Goal: Complete Application Form: Complete application form

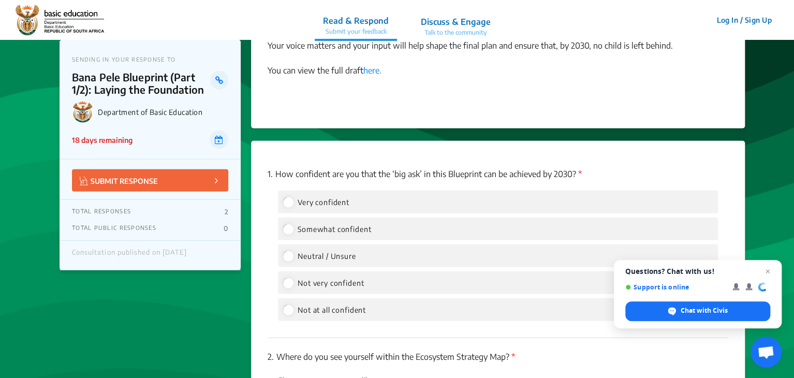
scroll to position [1231, 0]
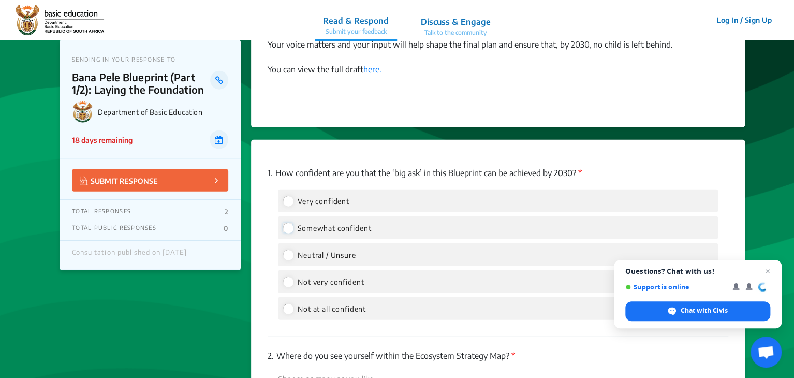
click at [288, 226] on input "Somewhat confident" at bounding box center [287, 227] width 9 height 9
radio input "true"
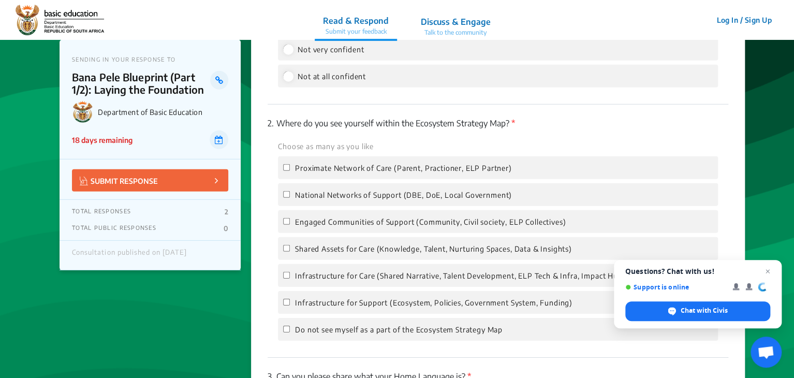
scroll to position [1478, 0]
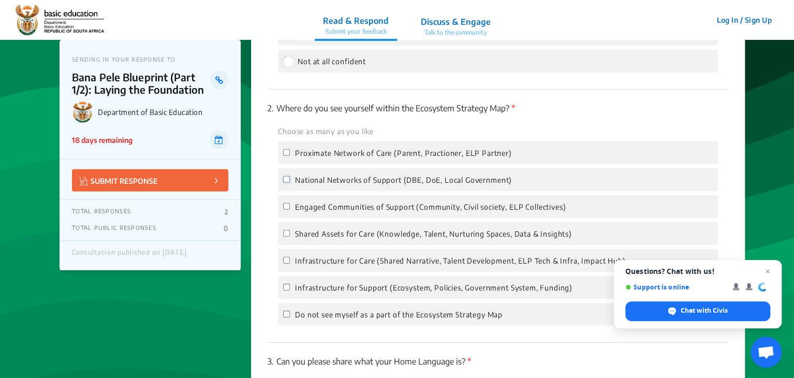
click at [287, 181] on input "National Networks of Support (DBE, DoE, Local Government)" at bounding box center [286, 179] width 7 height 7
checkbox input "true"
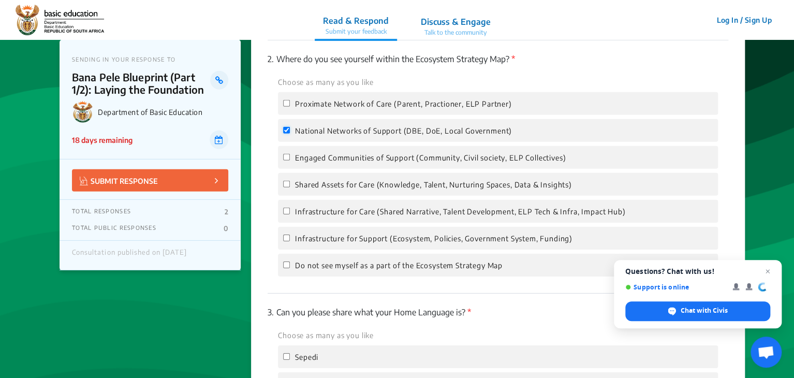
scroll to position [1528, 0]
click at [285, 211] on input "Infrastructure for Care (Shared Narrative, Talent Development, ELP Tech & Infra…" at bounding box center [286, 210] width 7 height 7
checkbox input "true"
click at [286, 241] on input "Infrastructure for Support (Ecosystem, Policies, Government System, Funding)" at bounding box center [286, 237] width 7 height 7
checkbox input "true"
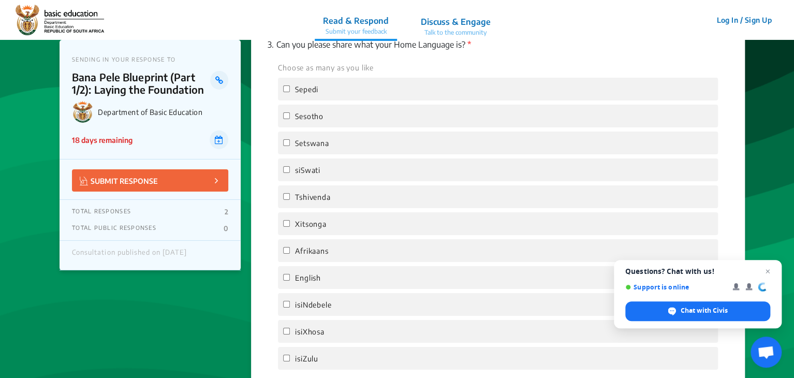
scroll to position [1799, 0]
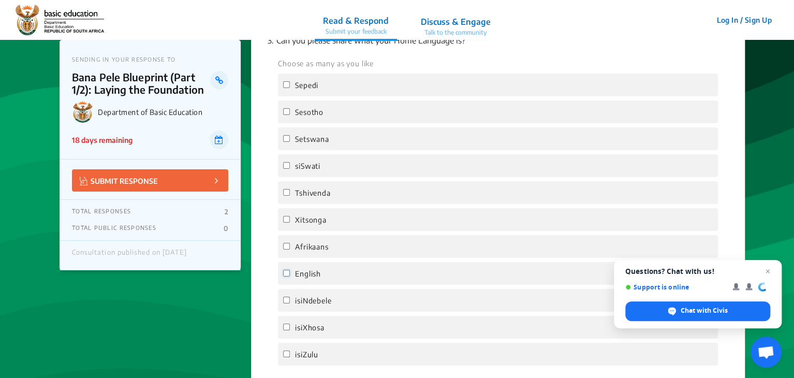
click at [285, 276] on input "English" at bounding box center [286, 273] width 7 height 7
checkbox input "true"
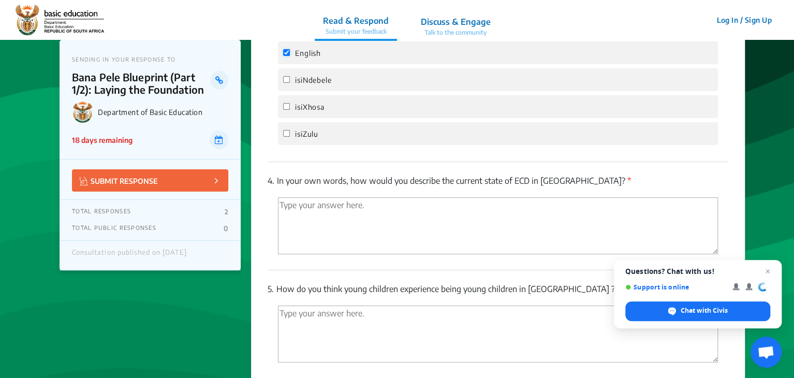
scroll to position [2021, 0]
click at [342, 218] on textarea "'Type your answer here.' | translate" at bounding box center [498, 224] width 440 height 57
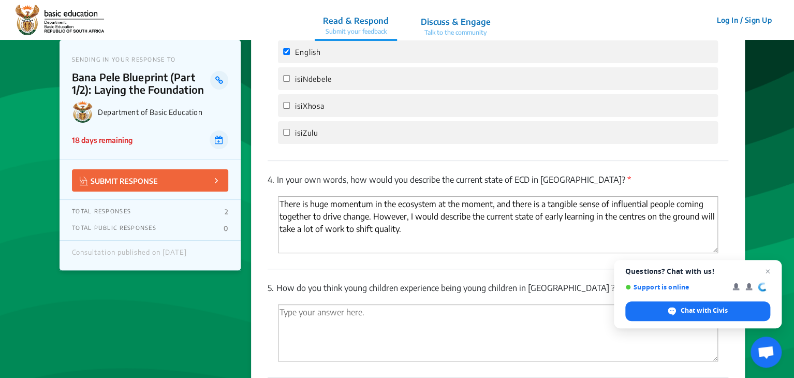
click at [630, 226] on textarea "There is huge momentum in the ecosystem at the moment, and there is a tangible …" at bounding box center [498, 224] width 440 height 57
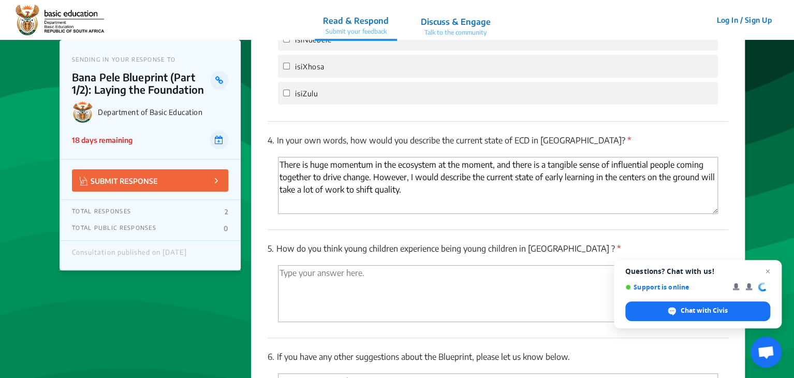
scroll to position [2060, 0]
click at [698, 183] on textarea "There is huge momentum in the ecosystem at the moment, and there is a tangible …" at bounding box center [498, 185] width 440 height 57
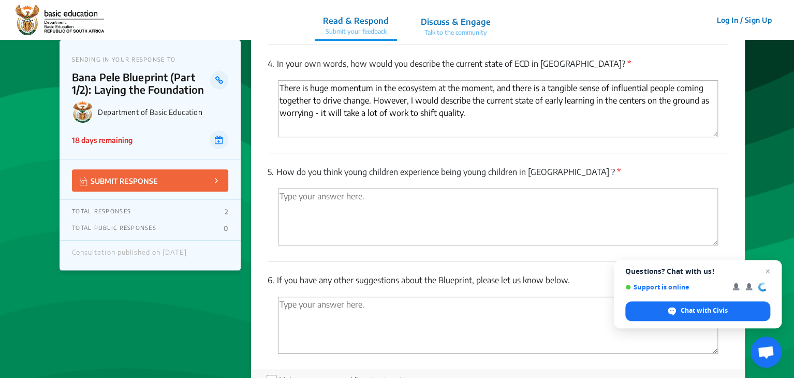
scroll to position [2143, 0]
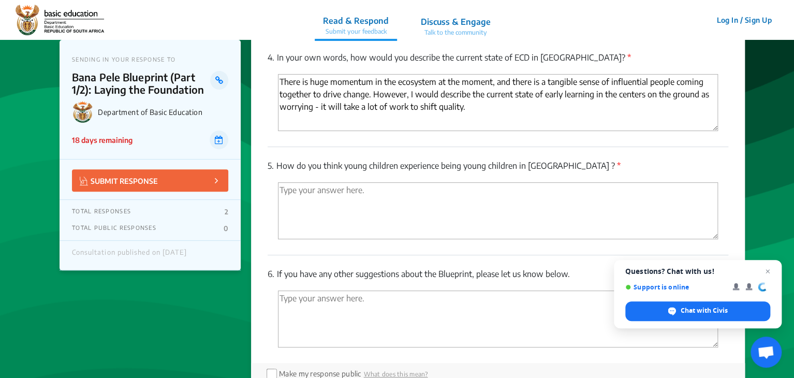
type textarea "There is huge momentum in the ecosystem at the moment, and there is a tangible …"
click at [482, 193] on textarea "'Type your answer here.' | translate" at bounding box center [498, 210] width 440 height 57
click at [425, 197] on textarea "I think the experience of being a child erally differs based on where they come…" at bounding box center [498, 210] width 440 height 57
click at [609, 198] on textarea "I think the experience of being a child really differs based on where they come…" at bounding box center [498, 210] width 440 height 57
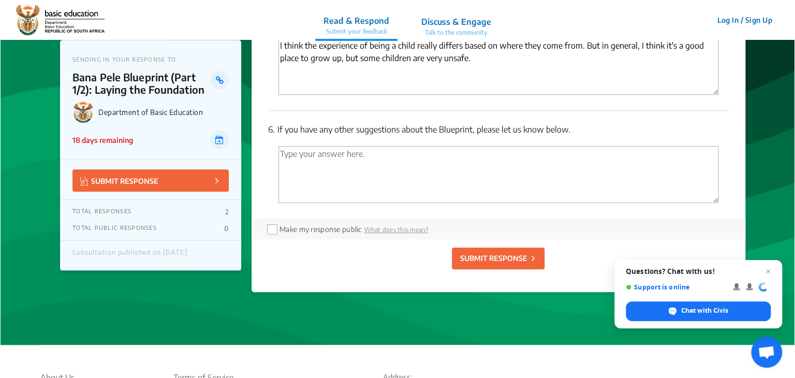
scroll to position [2289, 0]
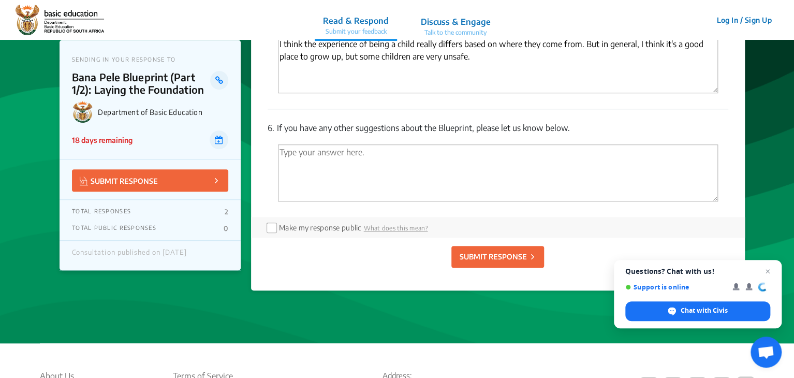
type textarea "I think the experience of being a child really differs based on where they come…"
click at [274, 231] on input "checkbox" at bounding box center [271, 227] width 8 height 8
checkbox input "true"
click at [499, 261] on p "SUBMIT RESPONSE" at bounding box center [492, 256] width 67 height 11
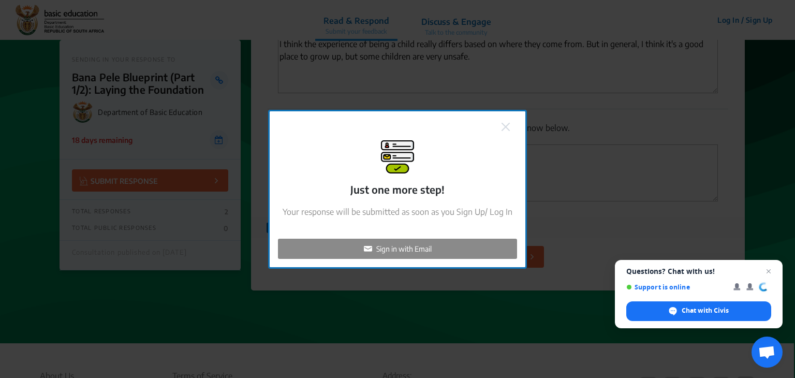
checkbox input "false"
click at [377, 249] on p "Sign in with Email" at bounding box center [403, 248] width 55 height 11
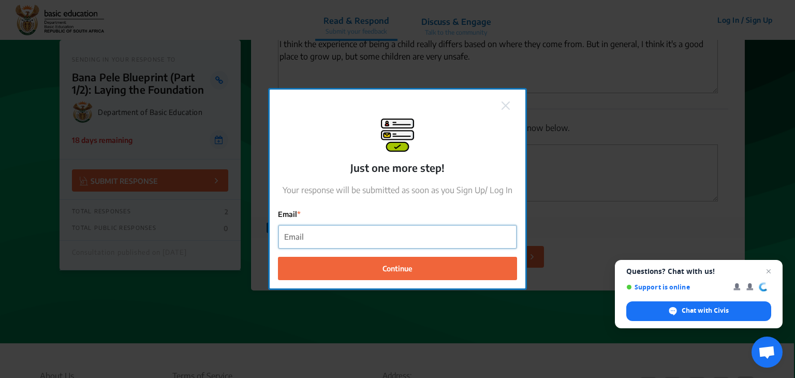
click at [378, 236] on input "Email" at bounding box center [397, 236] width 238 height 23
drag, startPoint x: 394, startPoint y: 229, endPoint x: 264, endPoint y: 220, distance: 130.3
click at [264, 220] on div "Just one more step! Your response will be submitted as soon as you Sign Up/ Log…" at bounding box center [397, 189] width 795 height 378
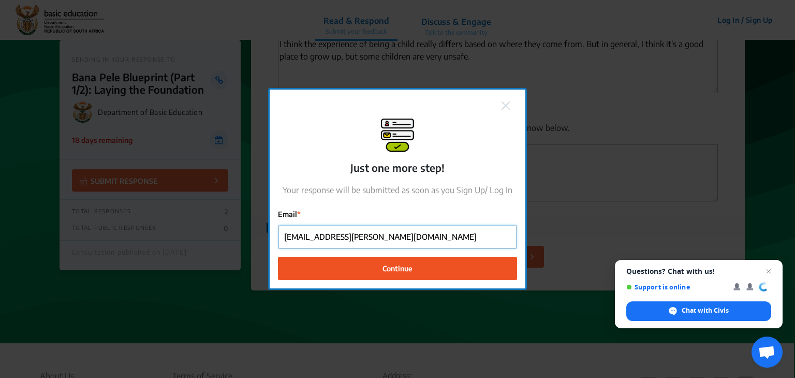
type input "[EMAIL_ADDRESS][PERSON_NAME][DOMAIN_NAME]"
click at [358, 264] on button "Continue" at bounding box center [397, 267] width 239 height 23
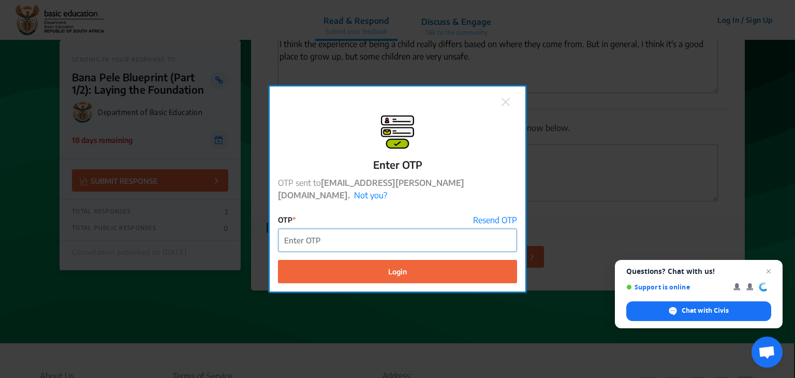
click at [329, 236] on input "OTP" at bounding box center [397, 240] width 238 height 23
paste input "637844"
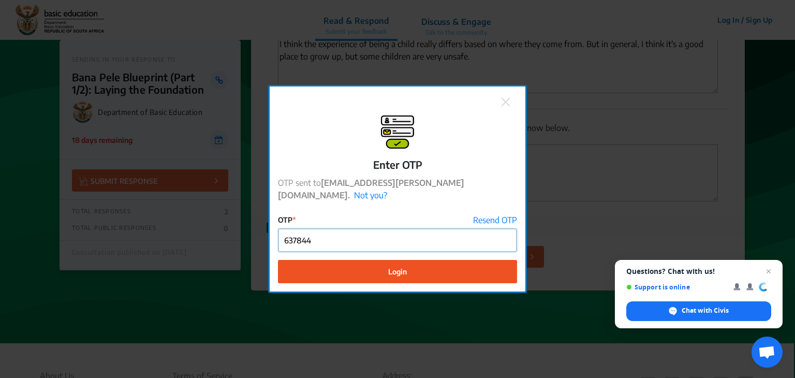
type input "637844"
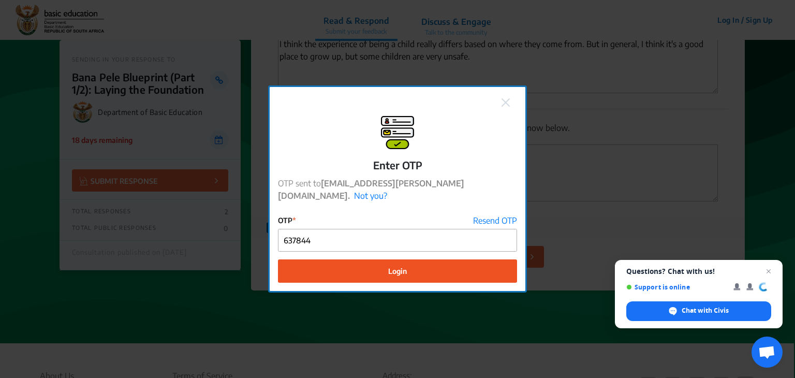
click at [342, 265] on button "Login" at bounding box center [397, 270] width 239 height 23
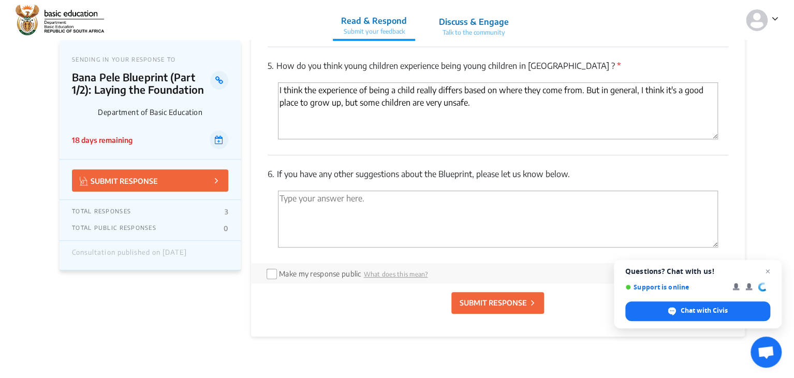
scroll to position [2244, 0]
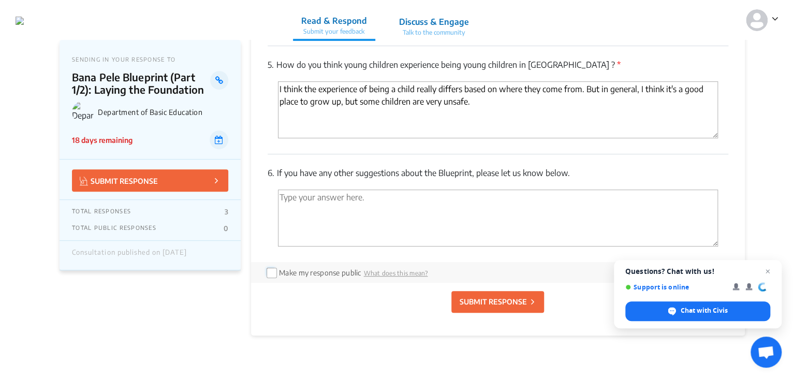
click at [268, 276] on input "checkbox" at bounding box center [271, 272] width 8 height 8
checkbox input "true"
click at [477, 106] on textarea "I think the experience of being a child really differs based on where they come…" at bounding box center [498, 109] width 440 height 57
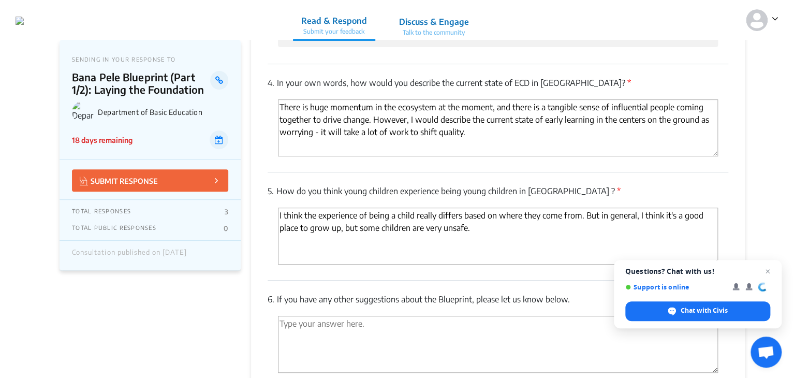
scroll to position [2118, 0]
type textarea "I think the experience of being a child really differs based on where they come…"
click at [676, 111] on textarea "There is huge momentum in the ecosystem at the moment, and there is a tangible …" at bounding box center [498, 127] width 440 height 57
click at [305, 123] on textarea "There is huge momentum in the ecosystem at the moment, and there is a tangible …" at bounding box center [498, 127] width 440 height 57
click at [603, 139] on textarea "There is huge momentum in the ecosystem at the moment, and there is a tangible …" at bounding box center [498, 127] width 440 height 57
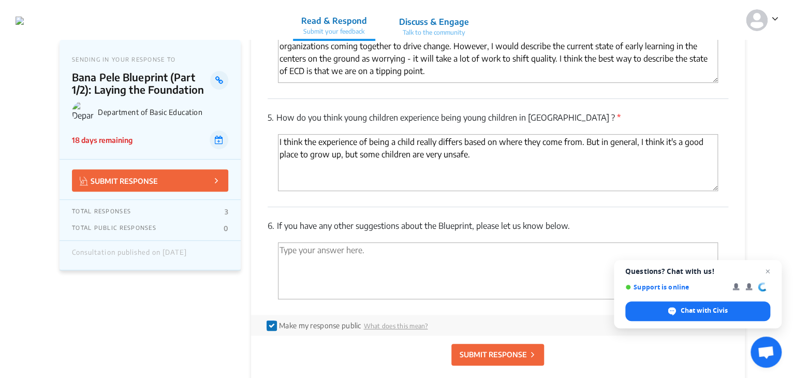
scroll to position [2186, 0]
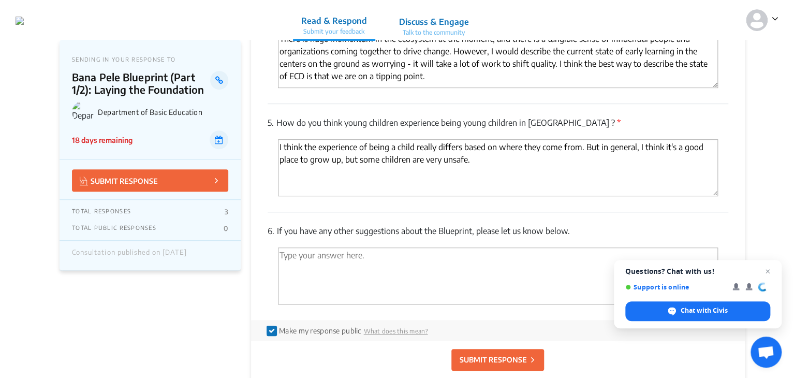
type textarea "There is huge momentum in the ecosystem at the moment, and there is a tangible …"
click at [511, 166] on textarea "I think the experience of being a child really differs based on where they come…" at bounding box center [498, 167] width 440 height 57
click at [332, 180] on textarea "I think the experience of being a child really differs based on where they come…" at bounding box center [498, 167] width 440 height 57
click at [439, 179] on textarea "I think the experience of being a child really differs based on where they come…" at bounding box center [498, 167] width 440 height 57
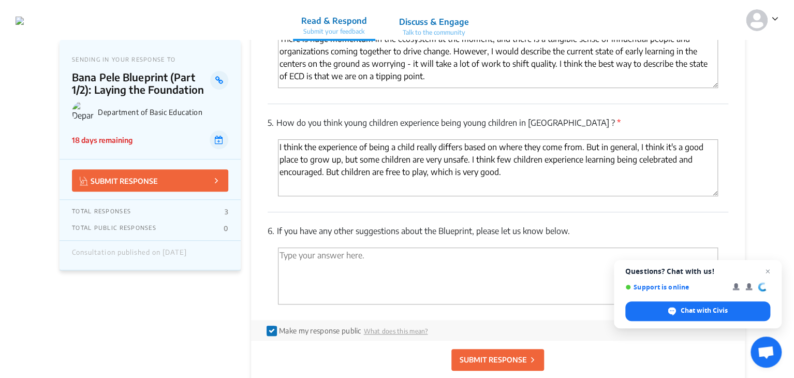
click at [676, 155] on textarea "I think the experience of being a child really differs based on where they come…" at bounding box center [498, 167] width 440 height 57
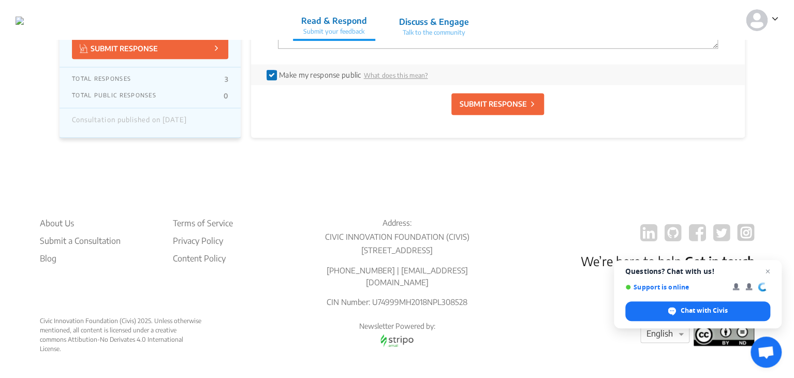
scroll to position [2445, 0]
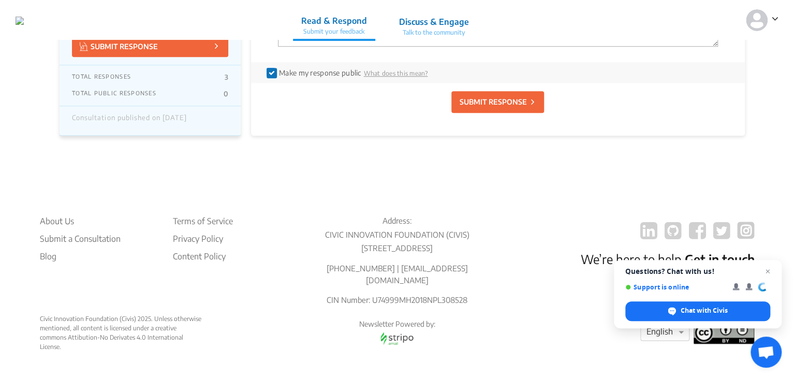
type textarea "I think the experience of being a child really differs based on where they come…"
click at [480, 97] on button "SUBMIT RESPONSE" at bounding box center [497, 102] width 93 height 22
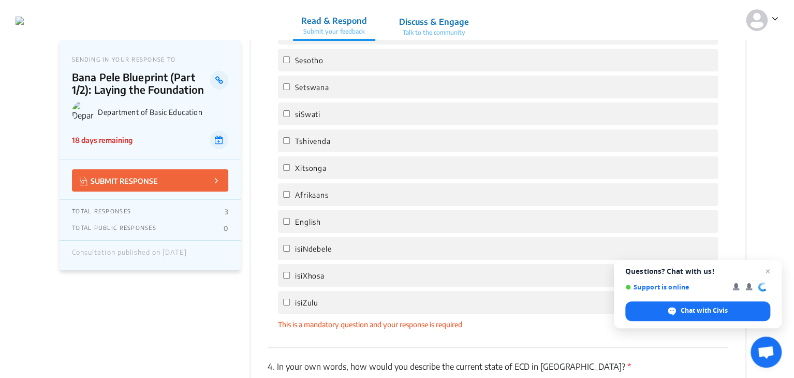
scroll to position [1867, 0]
click at [287, 226] on input "English" at bounding box center [286, 222] width 7 height 7
checkbox input "true"
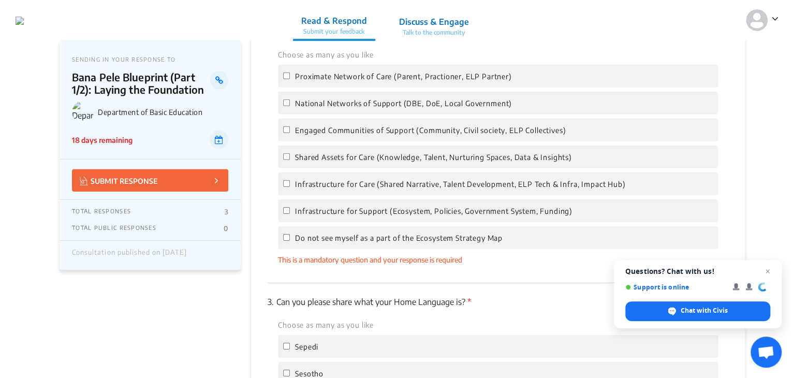
scroll to position [1554, 0]
click at [284, 212] on input "Infrastructure for Support (Ecosystem, Policies, Government System, Funding)" at bounding box center [286, 211] width 7 height 7
checkbox input "true"
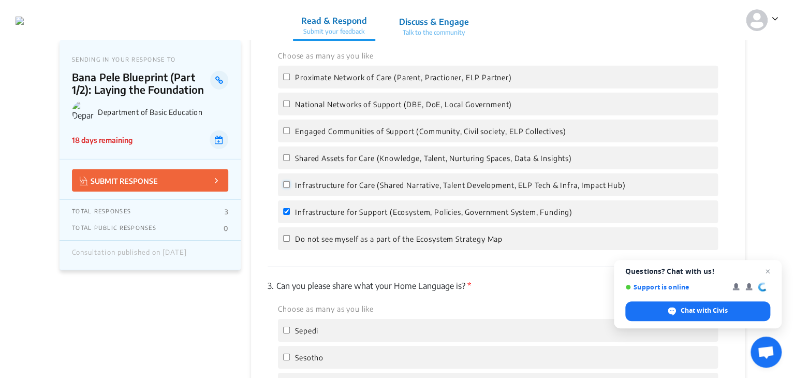
click at [284, 184] on input "Infrastructure for Care (Shared Narrative, Talent Development, ELP Tech & Infra…" at bounding box center [286, 184] width 7 height 7
checkbox input "true"
click at [285, 106] on input "National Networks of Support (DBE, DoE, Local Government)" at bounding box center [286, 103] width 7 height 7
checkbox input "true"
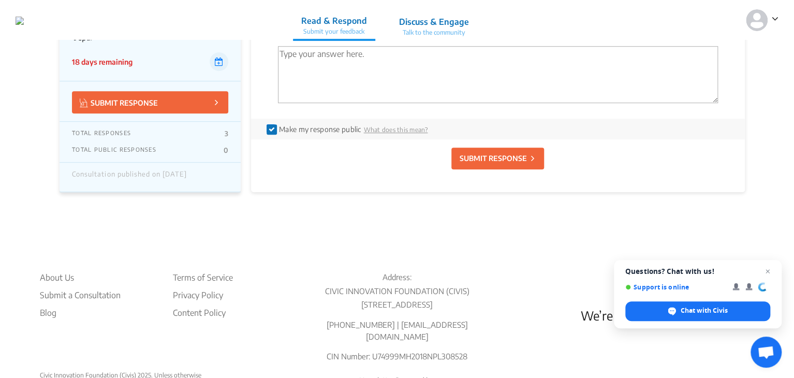
scroll to position [2448, 0]
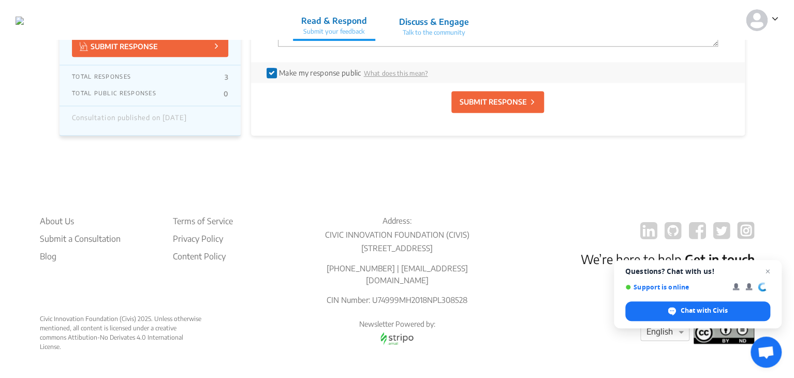
click at [510, 98] on p "SUBMIT RESPONSE" at bounding box center [492, 101] width 67 height 11
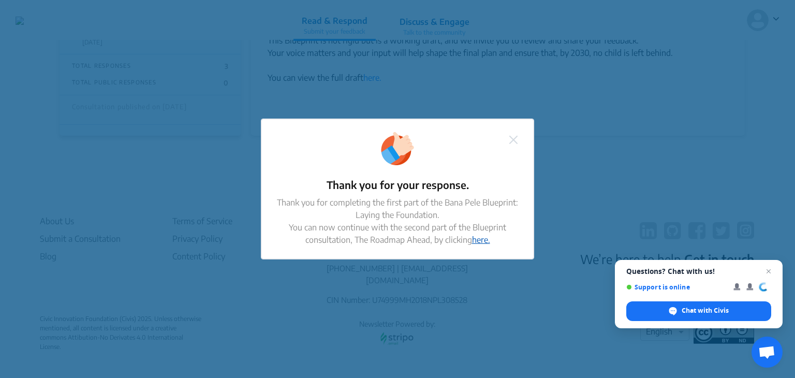
click at [478, 240] on link "here." at bounding box center [481, 239] width 18 height 10
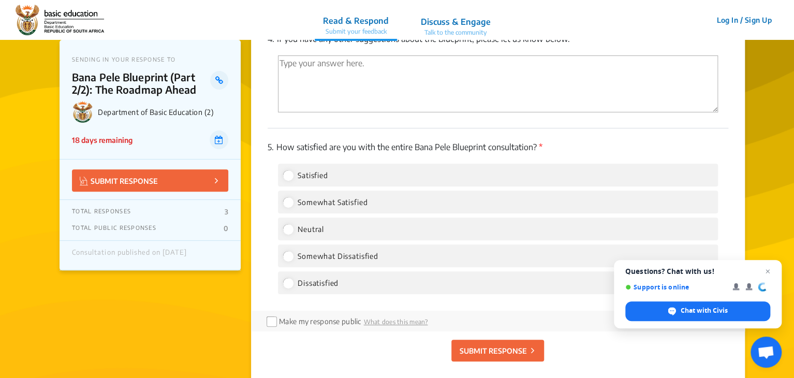
scroll to position [2069, 0]
click at [288, 181] on input "Satisfied" at bounding box center [287, 175] width 9 height 9
radio input "true"
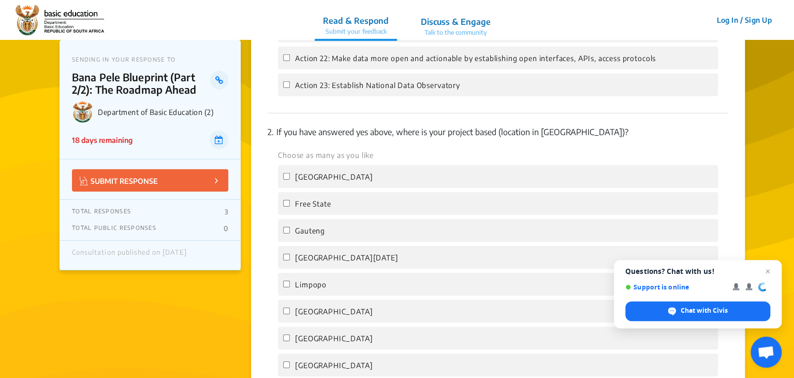
scroll to position [1560, 0]
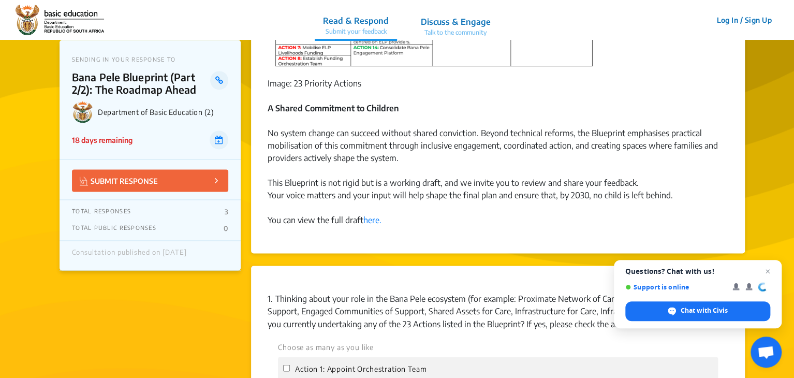
click at [416, 150] on div "No system change can succeed without shared conviction. Beyond technical reform…" at bounding box center [498, 152] width 461 height 50
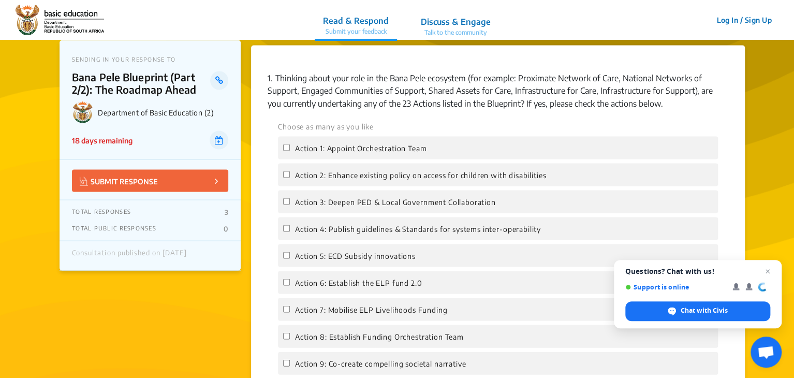
scroll to position [895, 0]
click at [286, 257] on input "Action 5: ECD Subsidy innovations" at bounding box center [286, 254] width 7 height 7
checkbox input "true"
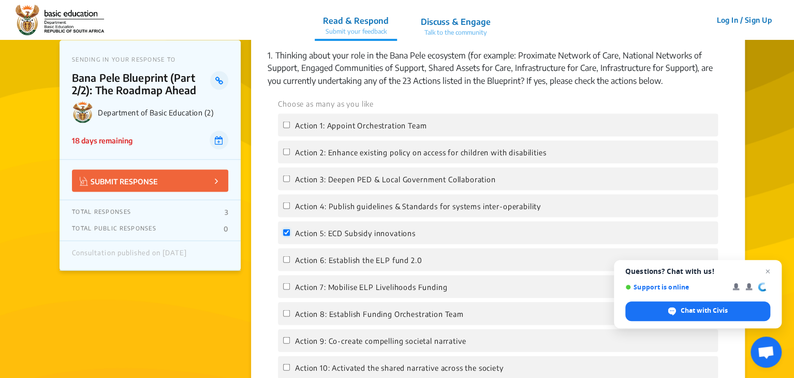
scroll to position [918, 0]
click at [286, 257] on input "Action 6: Establish the ELP fund 2.0" at bounding box center [286, 258] width 7 height 7
checkbox input "true"
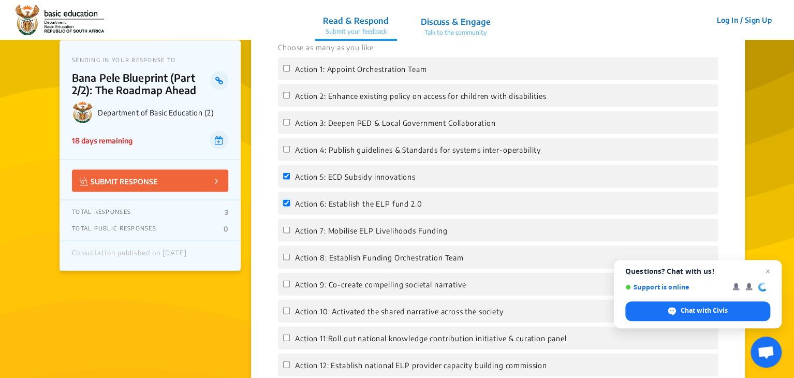
scroll to position [974, 0]
click at [286, 257] on input "Action 8: Establish Funding Orchestration Team" at bounding box center [286, 256] width 7 height 7
checkbox input "true"
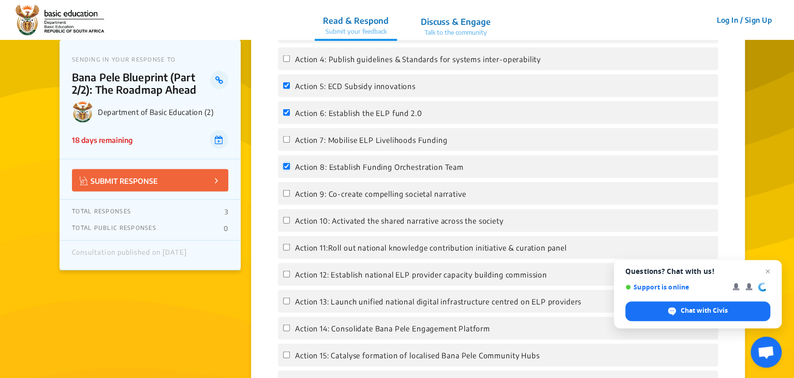
scroll to position [1070, 0]
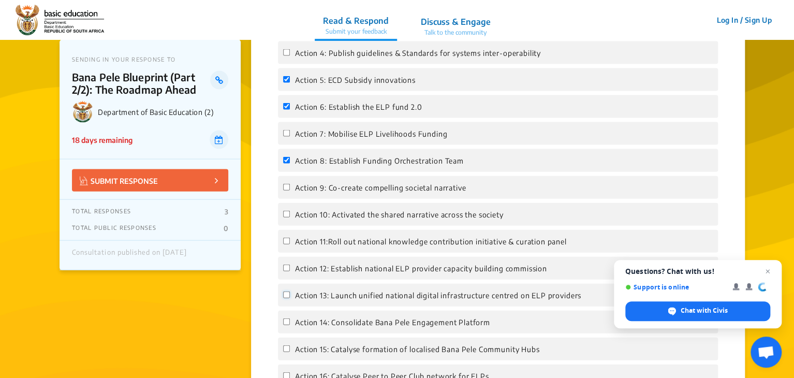
click at [287, 296] on input "Action 13: Launch unified national digital infrastructure centred on ELP provid…" at bounding box center [286, 294] width 7 height 7
checkbox input "true"
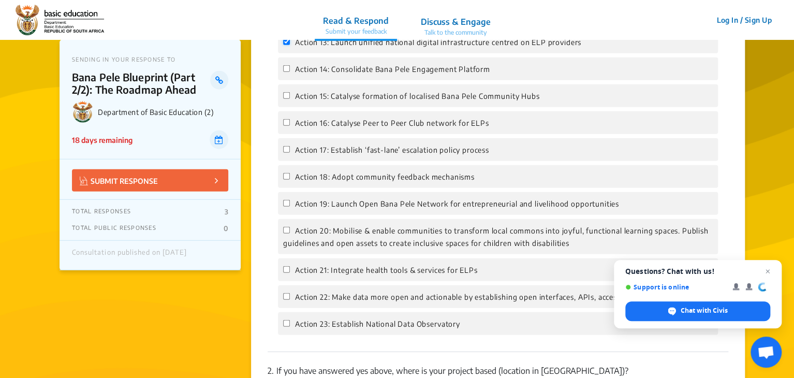
scroll to position [1324, 0]
click at [284, 299] on input "Action 22: Make data more open and actionable by establishing open interfaces, …" at bounding box center [286, 295] width 7 height 7
checkbox input "true"
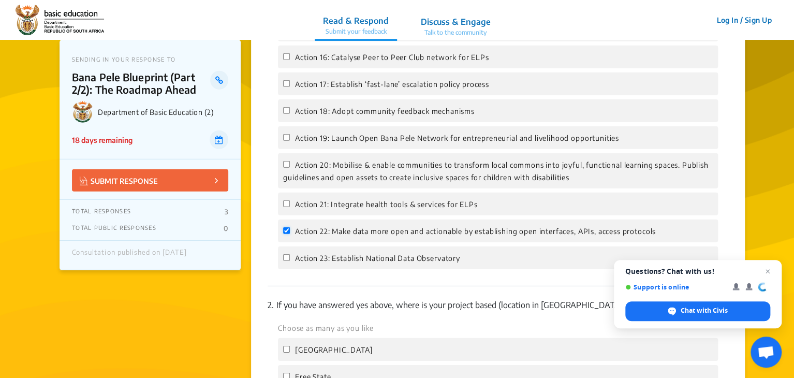
scroll to position [1389, 0]
click at [288, 259] on input "Action 23: Establish National Data Observatory" at bounding box center [286, 257] width 7 height 7
checkbox input "true"
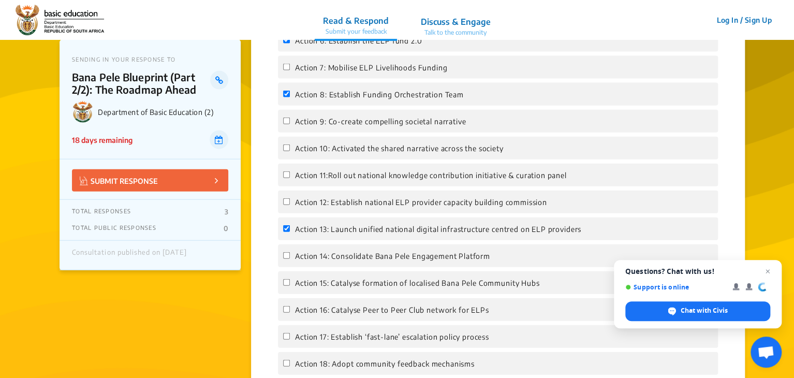
scroll to position [1137, 0]
click at [283, 234] on label "Action 13: Launch unified national digital infrastructure centred on ELP provid…" at bounding box center [432, 228] width 298 height 12
click at [283, 231] on input "Action 13: Launch unified national digital infrastructure centred on ELP provid…" at bounding box center [286, 227] width 7 height 7
checkbox input "false"
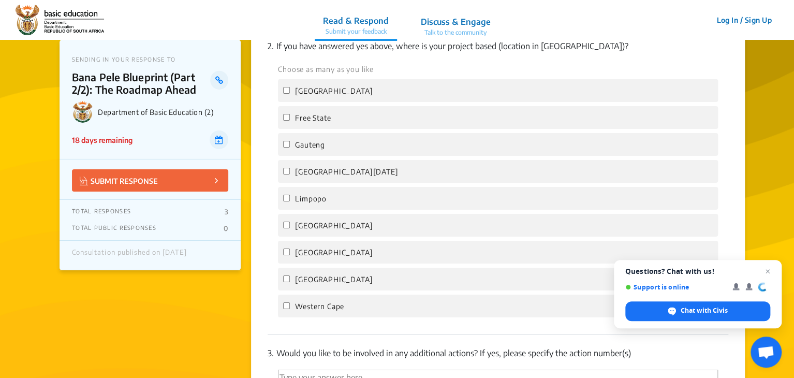
scroll to position [1651, 0]
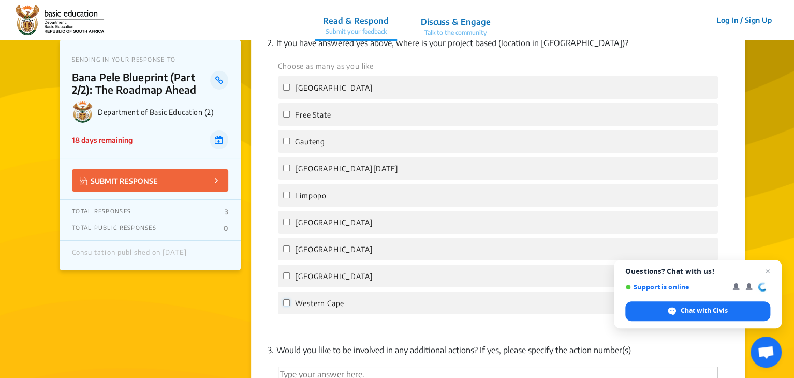
click at [285, 306] on input "Western Cape" at bounding box center [286, 302] width 7 height 7
checkbox input "true"
click at [286, 279] on input "[GEOGRAPHIC_DATA]" at bounding box center [286, 275] width 7 height 7
checkbox input "true"
click at [286, 252] on input "[GEOGRAPHIC_DATA]" at bounding box center [286, 248] width 7 height 7
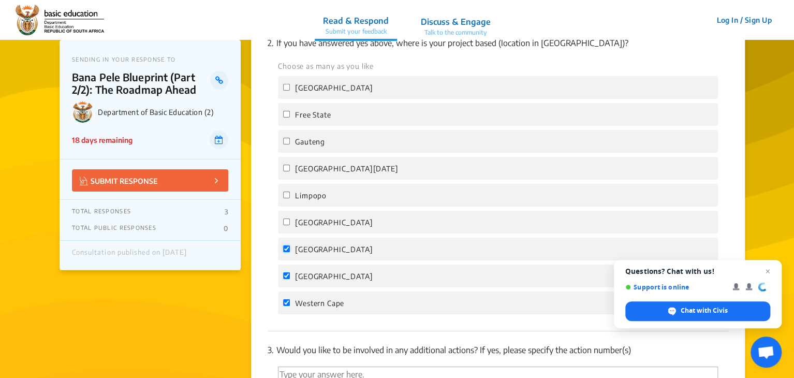
checkbox input "true"
click at [287, 225] on input "[GEOGRAPHIC_DATA]" at bounding box center [286, 221] width 7 height 7
checkbox input "true"
click at [286, 198] on input "Limpopo" at bounding box center [286, 195] width 7 height 7
checkbox input "true"
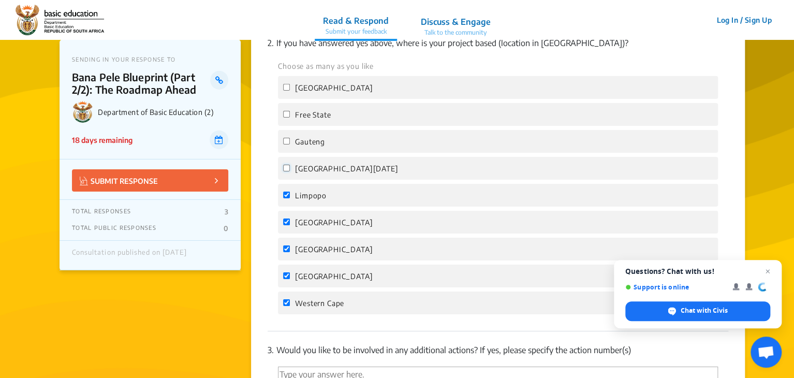
click at [287, 171] on input "[GEOGRAPHIC_DATA][DATE]" at bounding box center [286, 168] width 7 height 7
checkbox input "true"
click at [286, 144] on input "Gauteng" at bounding box center [286, 141] width 7 height 7
checkbox input "true"
click at [286, 118] on input "Free State" at bounding box center [286, 114] width 7 height 7
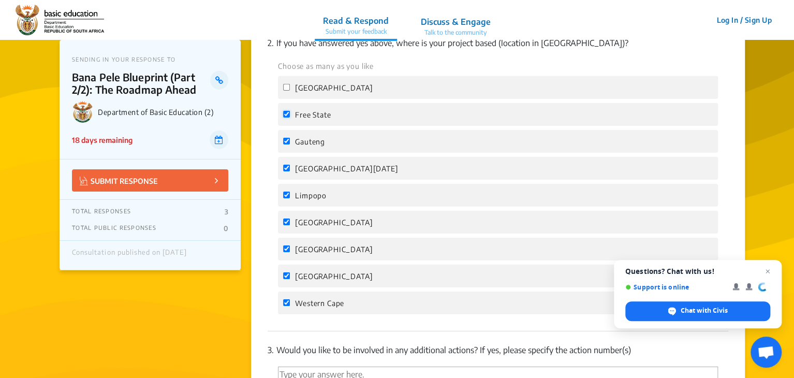
checkbox input "true"
click at [286, 91] on input "[GEOGRAPHIC_DATA]" at bounding box center [286, 87] width 7 height 7
checkbox input "true"
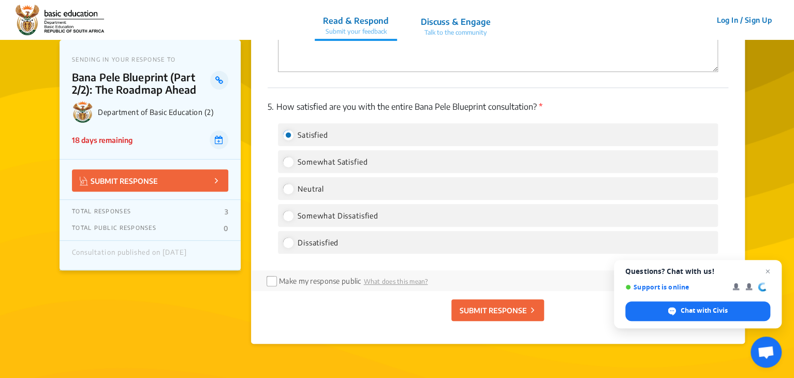
scroll to position [2131, 0]
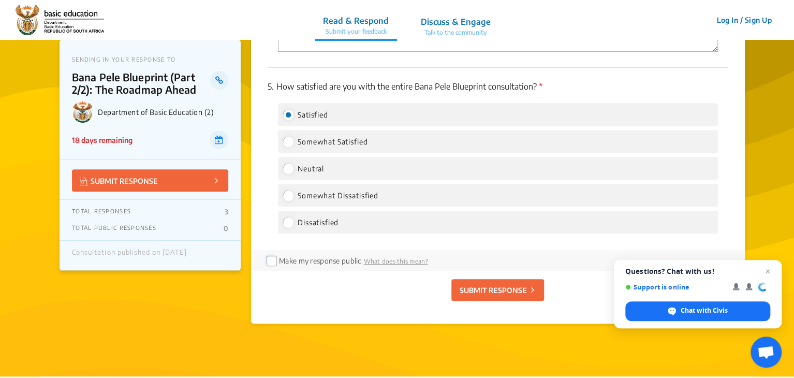
click at [271, 264] on input "checkbox" at bounding box center [271, 260] width 8 height 8
checkbox input "true"
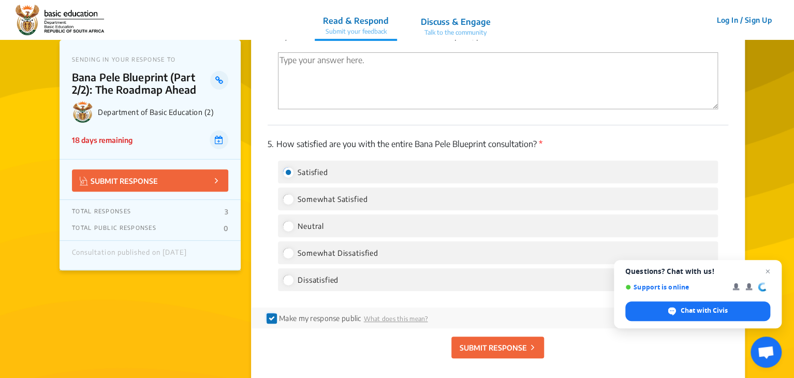
scroll to position [2060, 0]
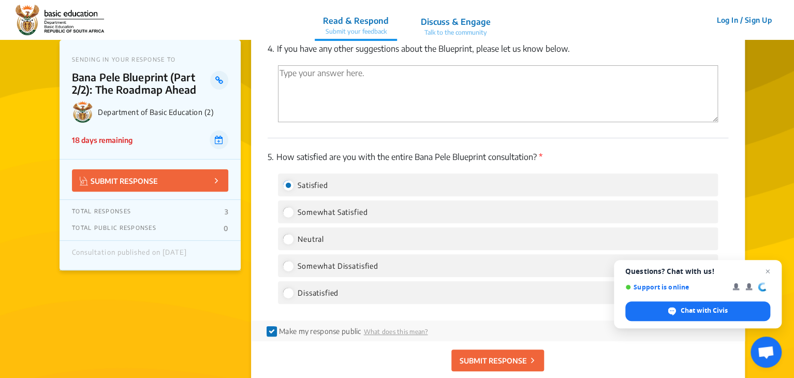
click at [366, 90] on textarea "'Type your answer here.' | translate" at bounding box center [498, 93] width 440 height 57
type textarea "!"
click at [321, 82] on textarea "13 and perhaps 21" at bounding box center [498, 93] width 440 height 57
click at [321, 82] on textarea "13 and 21" at bounding box center [498, 93] width 440 height 57
type textarea "13 and 21"
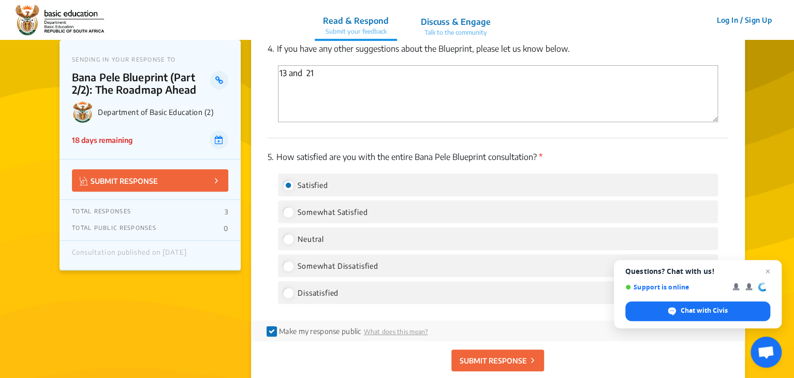
click at [359, 69] on div "4. If you have any other suggestions about the Blueprint, please let us know be…" at bounding box center [498, 84] width 461 height 108
click at [371, 81] on textarea "13 and 21" at bounding box center [498, 93] width 440 height 57
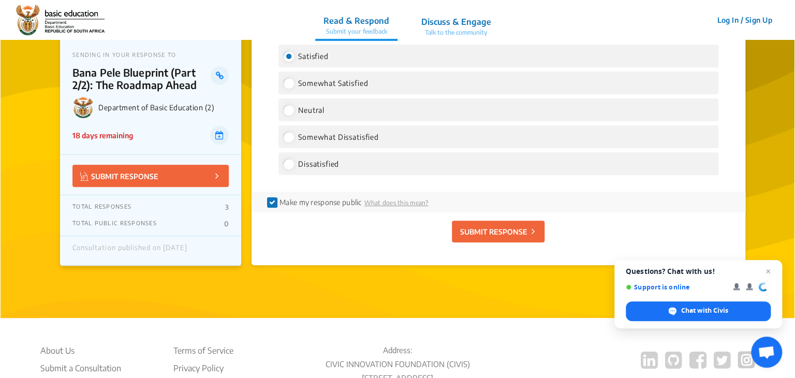
scroll to position [2205, 0]
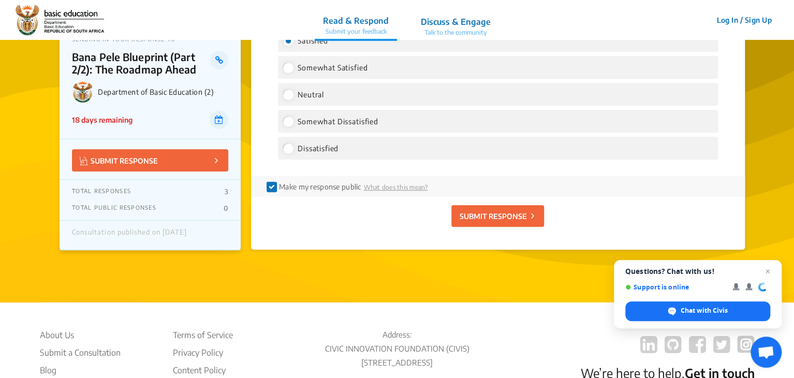
click at [503, 222] on p "SUBMIT RESPONSE" at bounding box center [492, 216] width 67 height 11
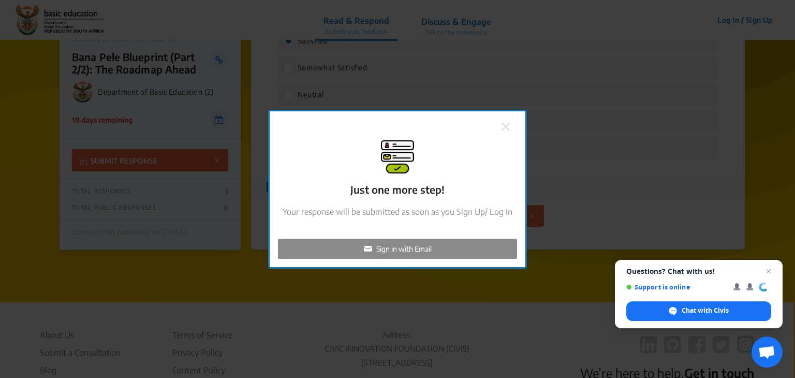
checkbox input "false"
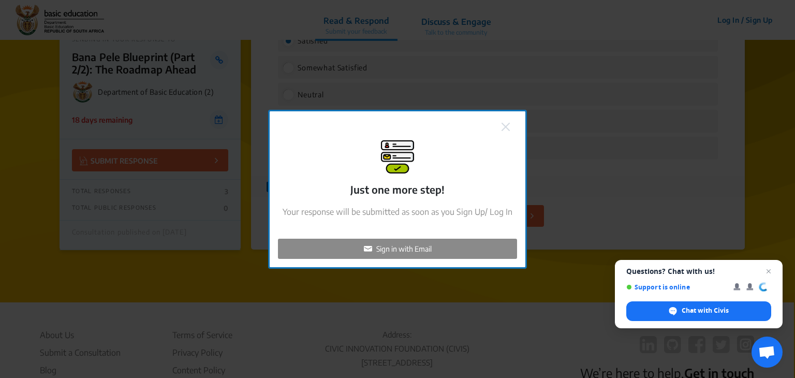
checkbox input "false"
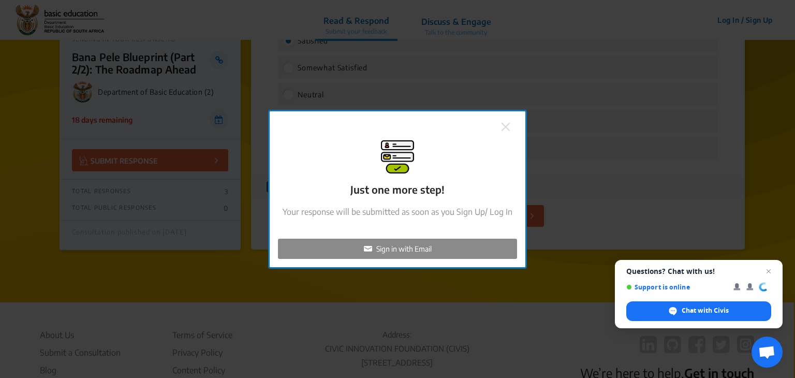
checkbox input "false"
click at [391, 248] on p "Sign in with Email" at bounding box center [403, 248] width 55 height 11
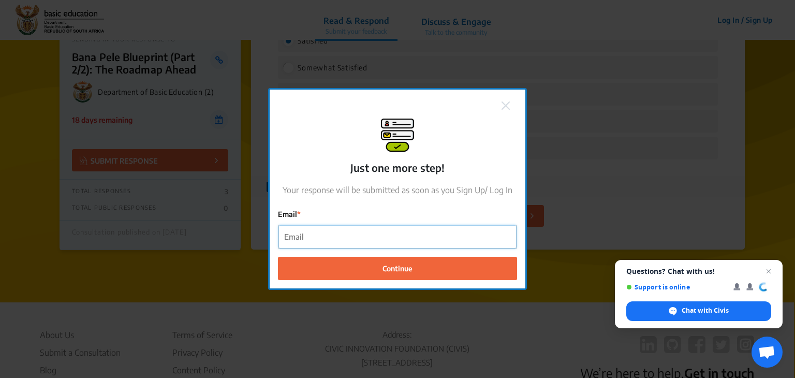
click at [344, 232] on input "Email" at bounding box center [397, 236] width 238 height 23
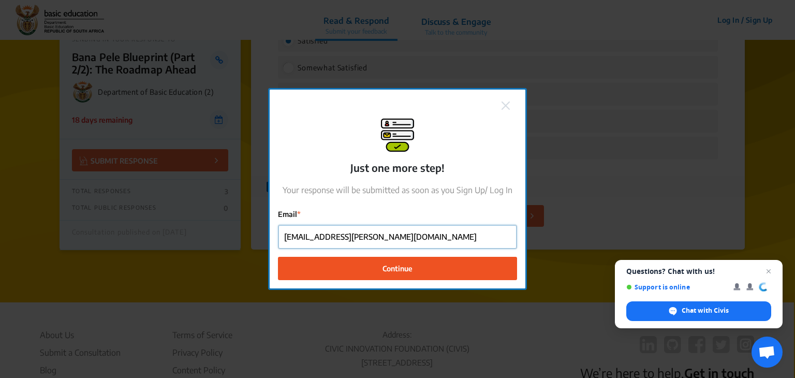
type input "[EMAIL_ADDRESS][PERSON_NAME][DOMAIN_NAME]"
click at [398, 270] on span "Continue" at bounding box center [398, 267] width 30 height 11
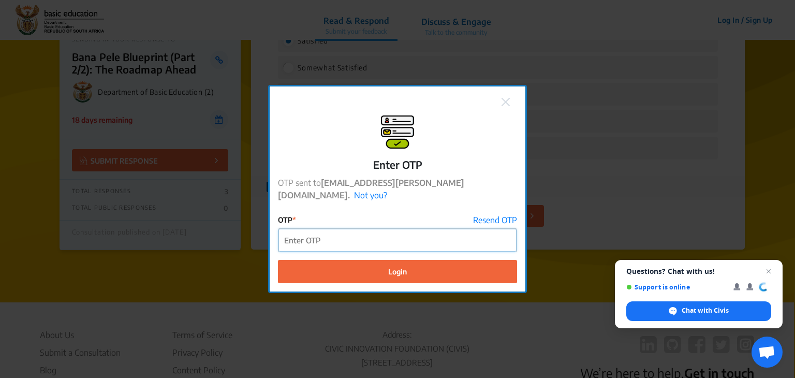
click at [347, 234] on input "OTP" at bounding box center [397, 240] width 238 height 23
paste input "624755"
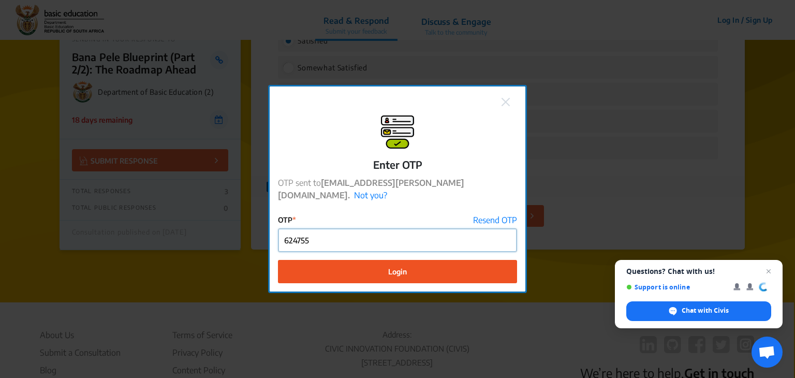
type input "624755"
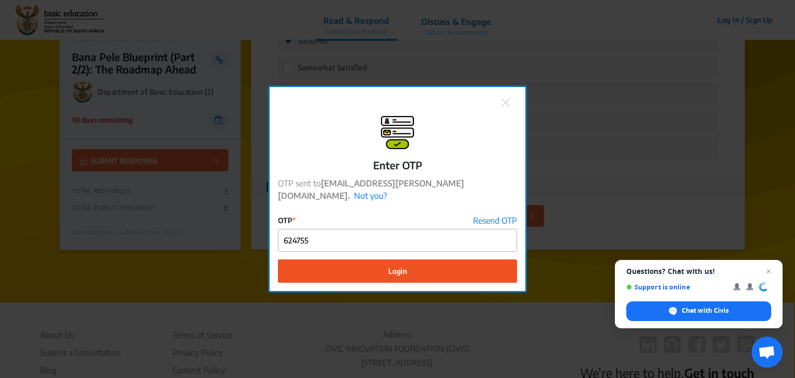
click at [389, 266] on span "Login" at bounding box center [397, 271] width 19 height 11
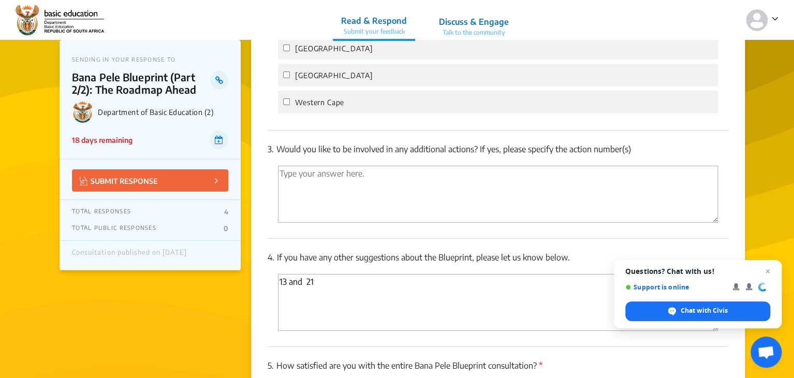
scroll to position [1851, 0]
drag, startPoint x: 326, startPoint y: 294, endPoint x: 275, endPoint y: 292, distance: 50.8
click at [275, 292] on div "13 and 21" at bounding box center [498, 305] width 461 height 60
click at [298, 200] on textarea "'Type your answer here.' | translate" at bounding box center [498, 195] width 440 height 57
paste textarea "13 and 21"
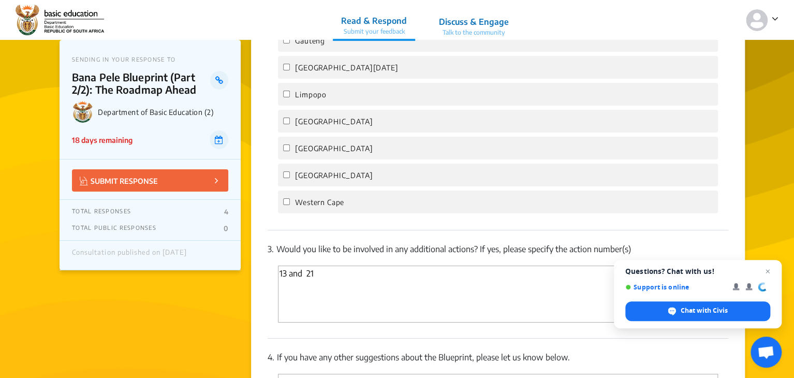
scroll to position [1751, 0]
type textarea "13 and 21"
click at [285, 209] on label "Western Cape" at bounding box center [313, 202] width 61 height 12
click at [285, 206] on input "Western Cape" at bounding box center [286, 202] width 7 height 7
checkbox input "true"
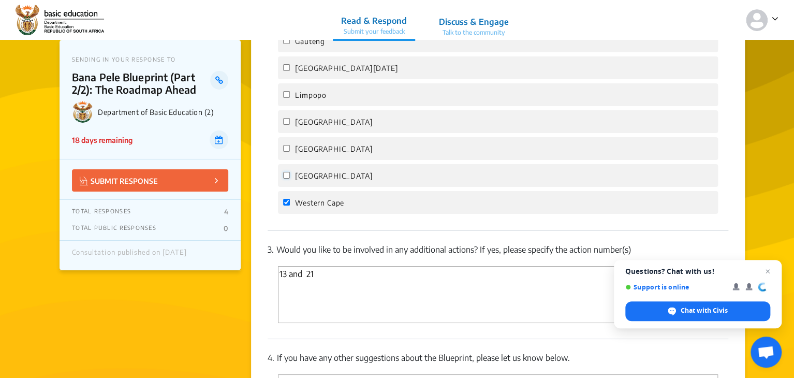
click at [286, 179] on input "[GEOGRAPHIC_DATA]" at bounding box center [286, 175] width 7 height 7
checkbox input "true"
click at [288, 152] on input "[GEOGRAPHIC_DATA]" at bounding box center [286, 148] width 7 height 7
checkbox input "true"
click at [287, 125] on input "[GEOGRAPHIC_DATA]" at bounding box center [286, 121] width 7 height 7
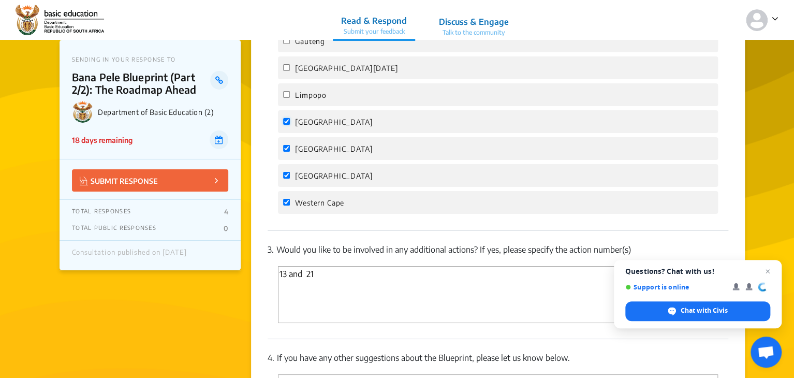
checkbox input "true"
click at [286, 98] on input "Limpopo" at bounding box center [286, 94] width 7 height 7
checkbox input "true"
click at [287, 71] on input "[GEOGRAPHIC_DATA][DATE]" at bounding box center [286, 67] width 7 height 7
checkbox input "true"
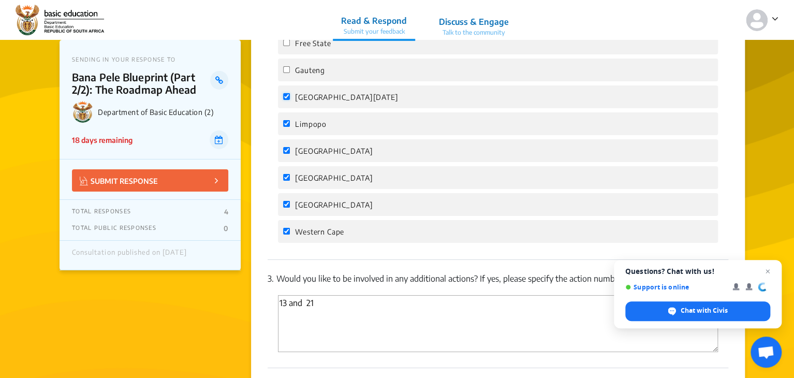
scroll to position [1722, 0]
click at [287, 74] on input "Gauteng" at bounding box center [286, 70] width 7 height 7
checkbox input "true"
click at [286, 47] on input "Free State" at bounding box center [286, 43] width 7 height 7
checkbox input "true"
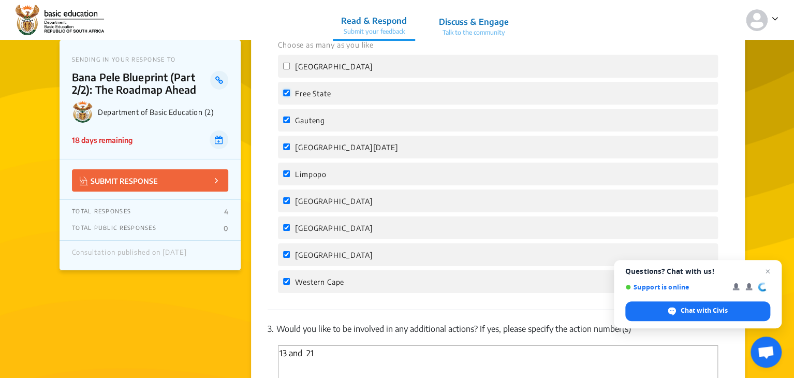
scroll to position [1671, 0]
click at [287, 70] on input "[GEOGRAPHIC_DATA]" at bounding box center [286, 67] width 7 height 7
checkbox input "true"
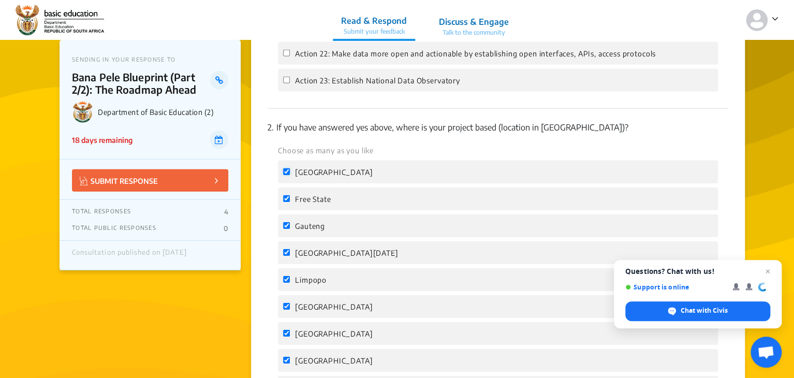
scroll to position [1564, 0]
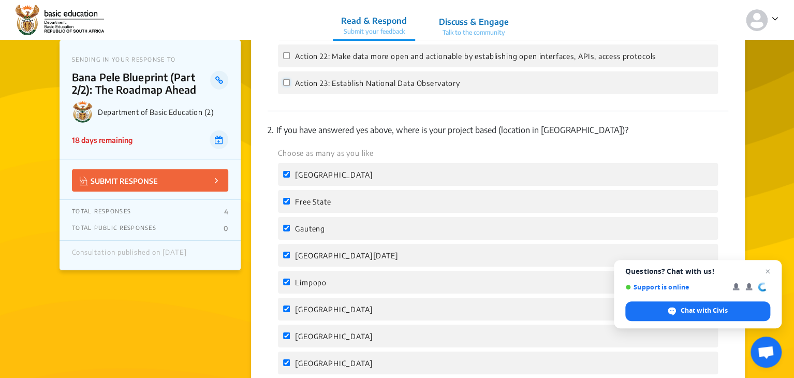
click at [284, 86] on input "Action 23: Establish National Data Observatory" at bounding box center [286, 82] width 7 height 7
checkbox input "true"
click at [285, 58] on input "Action 22: Make data more open and actionable by establishing open interfaces, …" at bounding box center [286, 55] width 7 height 7
checkbox input "true"
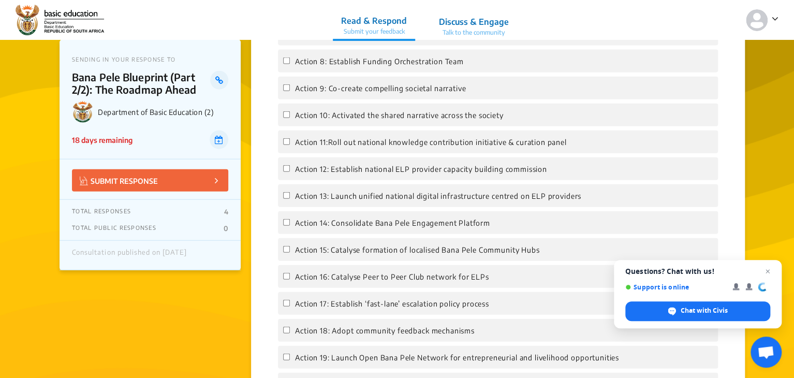
scroll to position [1168, 0]
click at [285, 64] on input "Action 8: Establish Funding Orchestration Team" at bounding box center [286, 62] width 7 height 7
checkbox input "true"
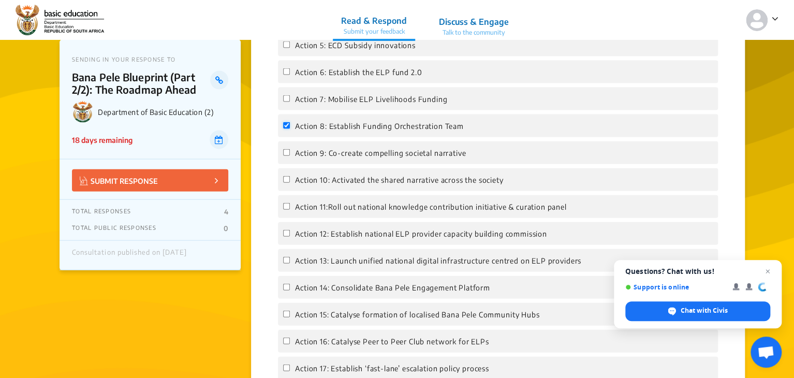
scroll to position [1104, 0]
click at [289, 70] on input "Action 6: Establish the ELP fund 2.0" at bounding box center [286, 72] width 7 height 7
checkbox input "true"
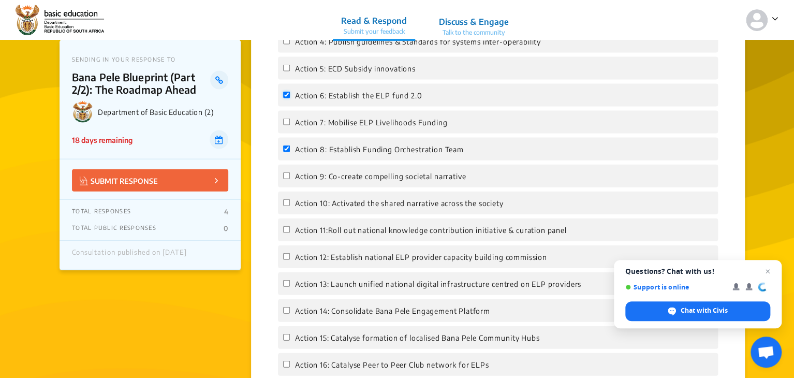
scroll to position [1079, 0]
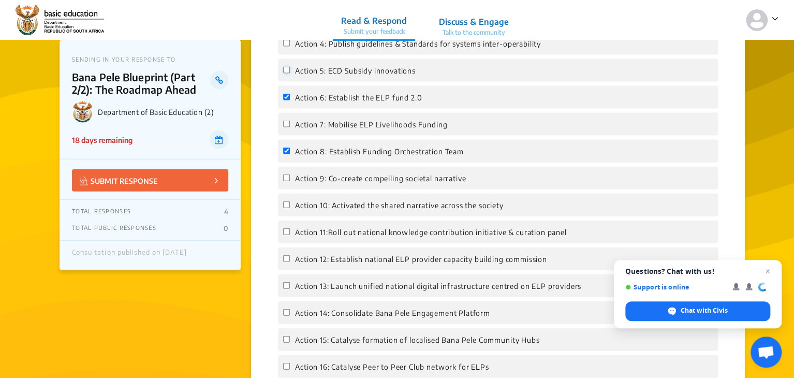
click at [287, 70] on input "Action 5: ECD Subsidy innovations" at bounding box center [286, 70] width 7 height 7
checkbox input "true"
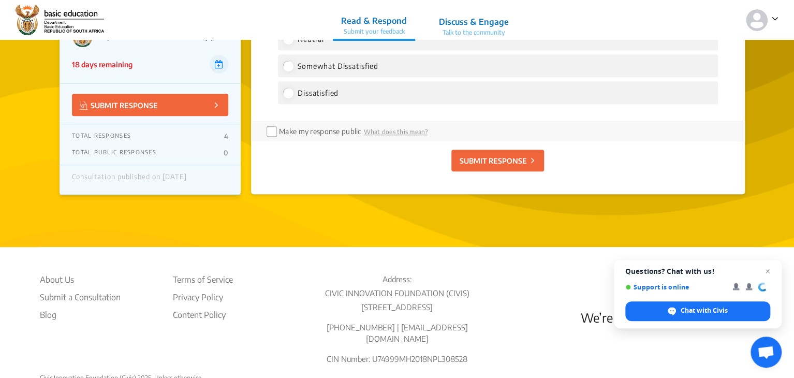
scroll to position [2276, 0]
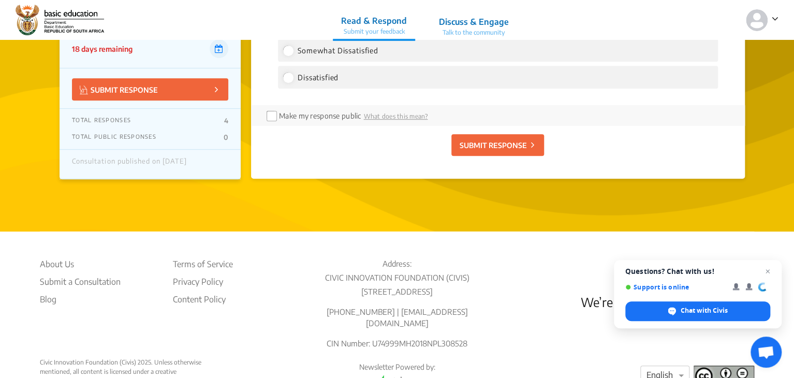
click at [483, 151] on p "SUBMIT RESPONSE" at bounding box center [492, 145] width 67 height 11
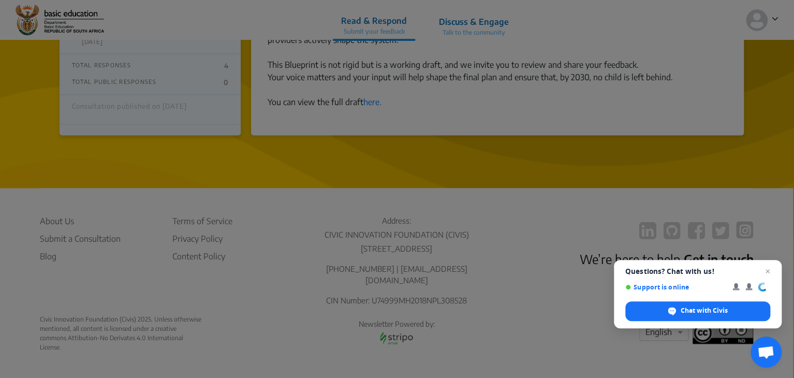
scroll to position [792, 0]
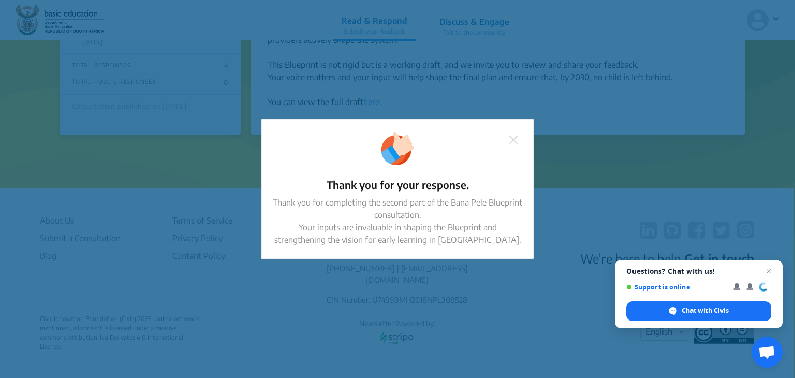
click at [513, 138] on img at bounding box center [513, 140] width 8 height 8
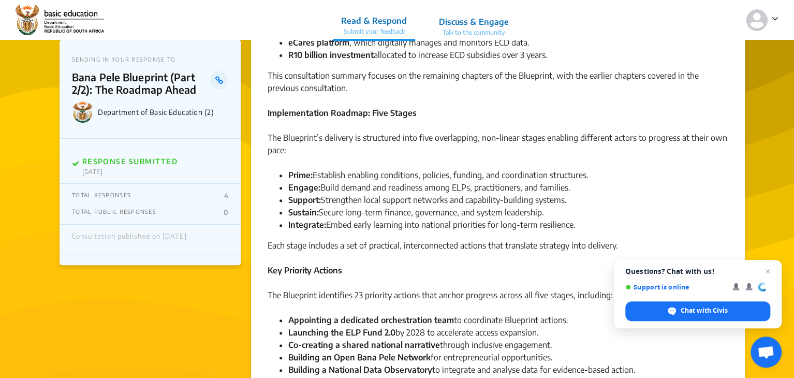
scroll to position [0, 0]
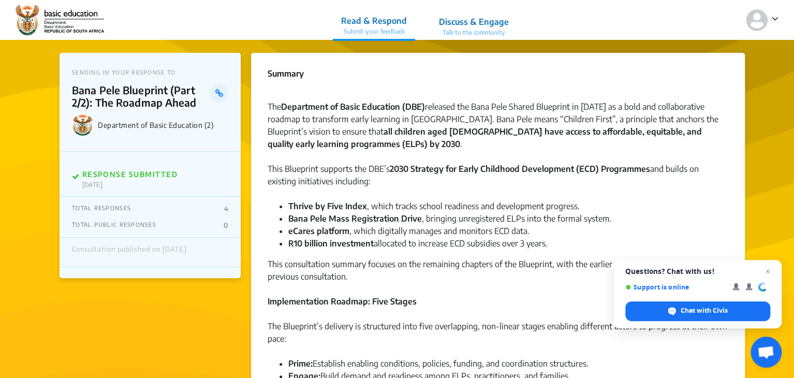
click at [463, 30] on p "Talk to the community" at bounding box center [474, 32] width 70 height 9
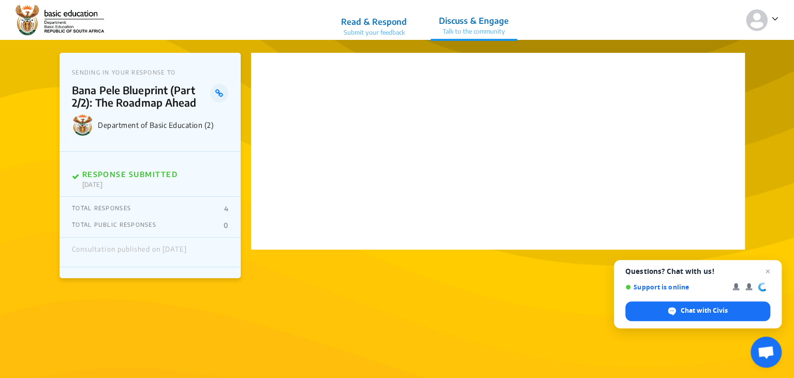
click at [377, 16] on p "Read & Respond" at bounding box center [374, 22] width 66 height 12
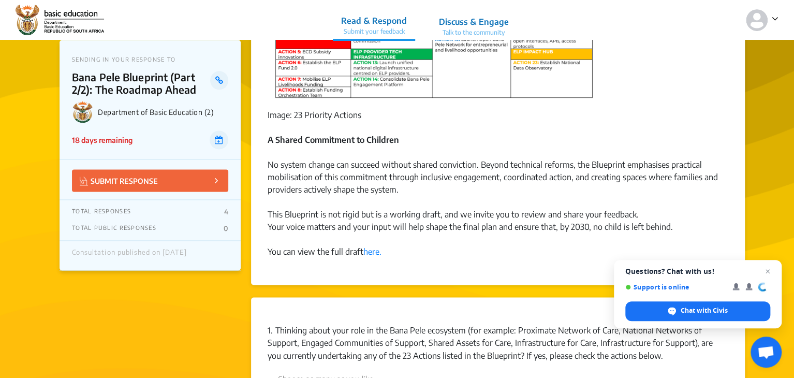
scroll to position [597, 0]
